Goal: Task Accomplishment & Management: Manage account settings

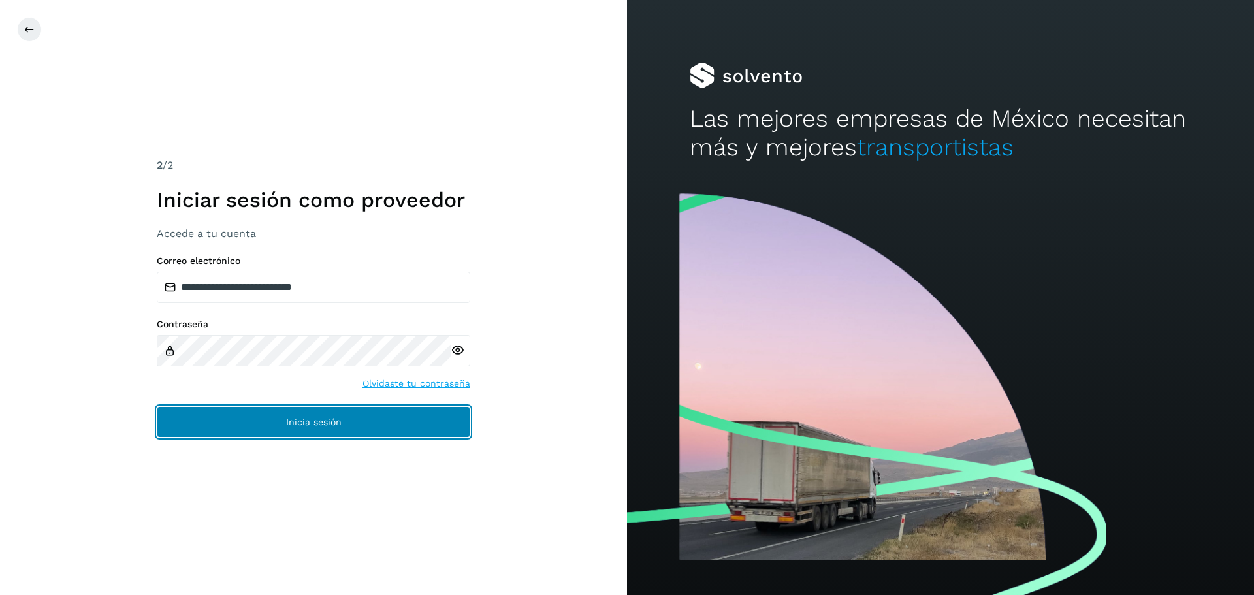
click at [384, 420] on button "Inicia sesión" at bounding box center [314, 421] width 314 height 31
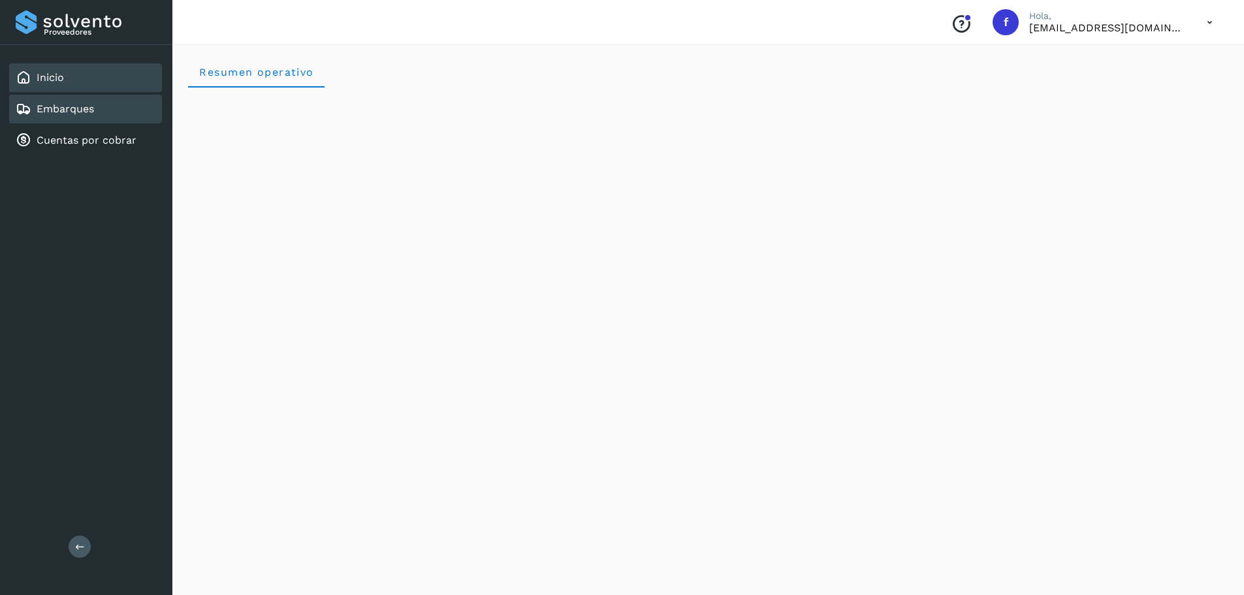
click at [73, 116] on div "Embarques" at bounding box center [55, 109] width 78 height 16
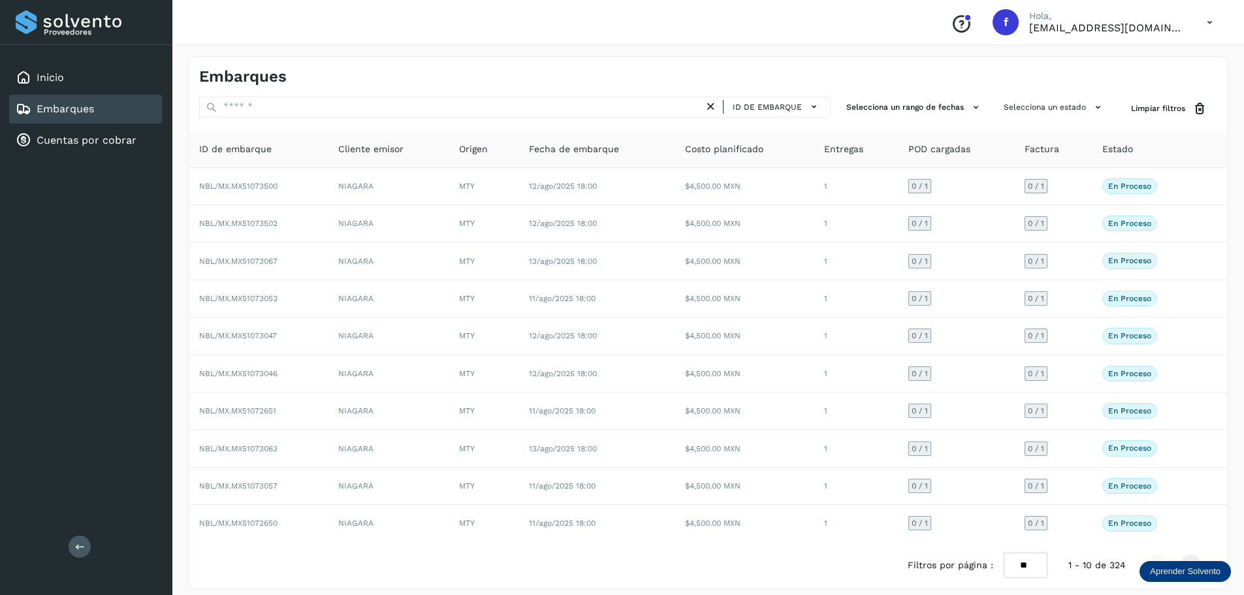
drag, startPoint x: 74, startPoint y: 132, endPoint x: 1210, endPoint y: 29, distance: 1140.7
click at [1210, 29] on icon at bounding box center [1210, 22] width 27 height 27
click at [1209, 26] on div at bounding box center [622, 297] width 1244 height 595
click at [1209, 23] on icon at bounding box center [1210, 22] width 27 height 27
click at [1174, 57] on div "Cerrar sesión" at bounding box center [1144, 58] width 155 height 25
